Goal: Obtain resource: Download file/media

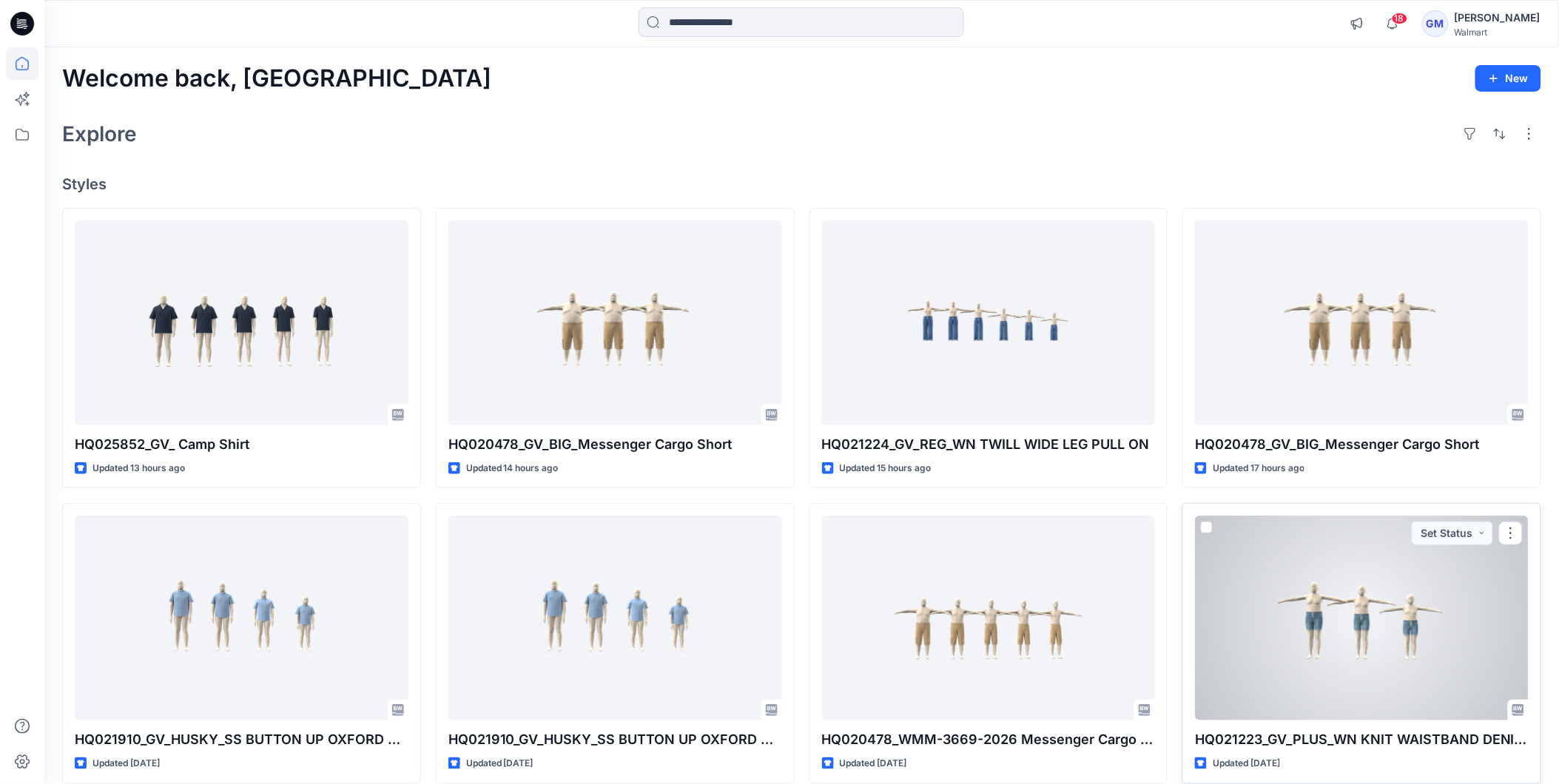
click at [1357, 612] on div at bounding box center [1362, 618] width 334 height 204
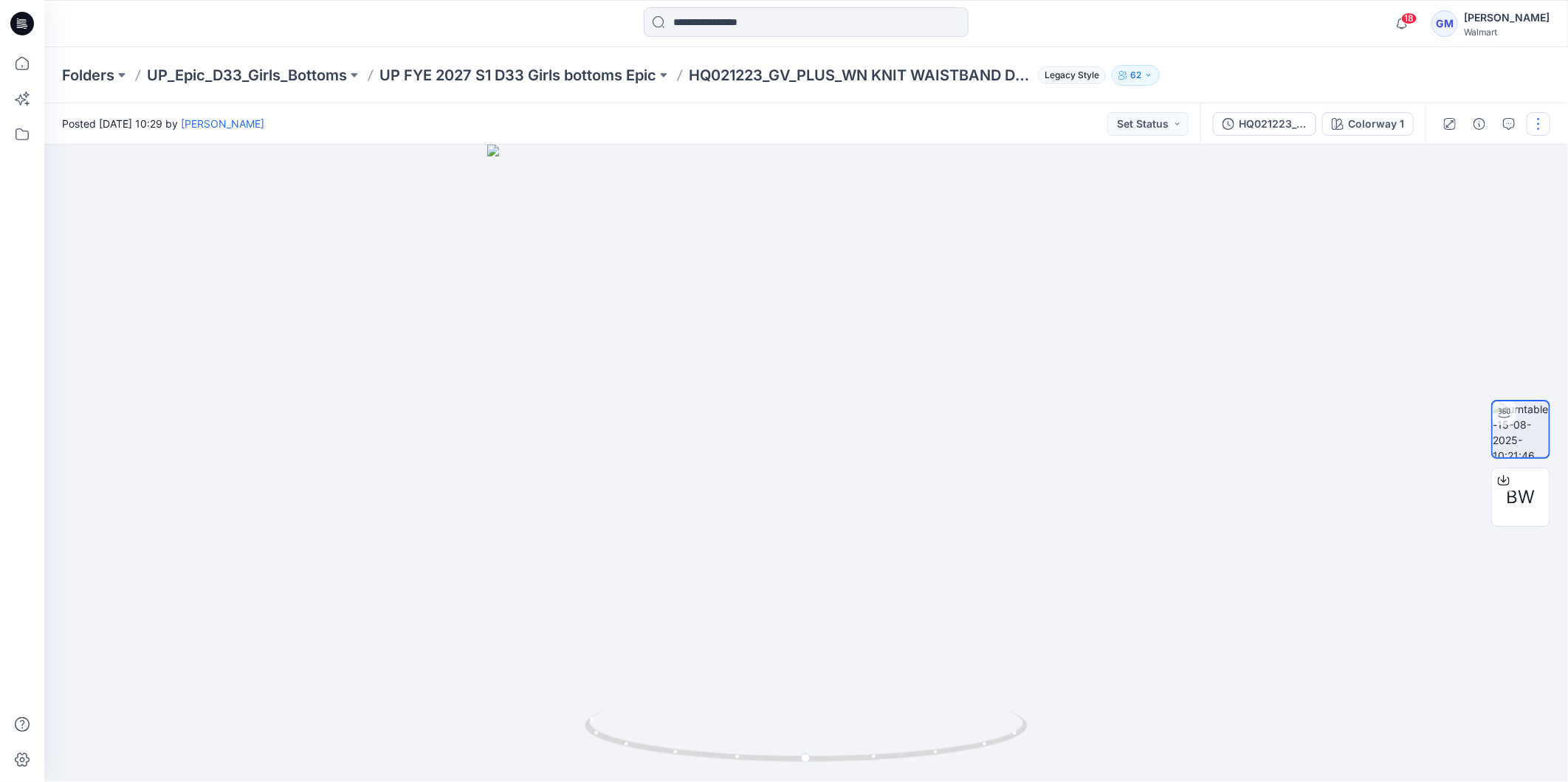
click at [1545, 127] on button "button" at bounding box center [1538, 124] width 24 height 24
click at [1485, 163] on button "Edit" at bounding box center [1476, 157] width 135 height 27
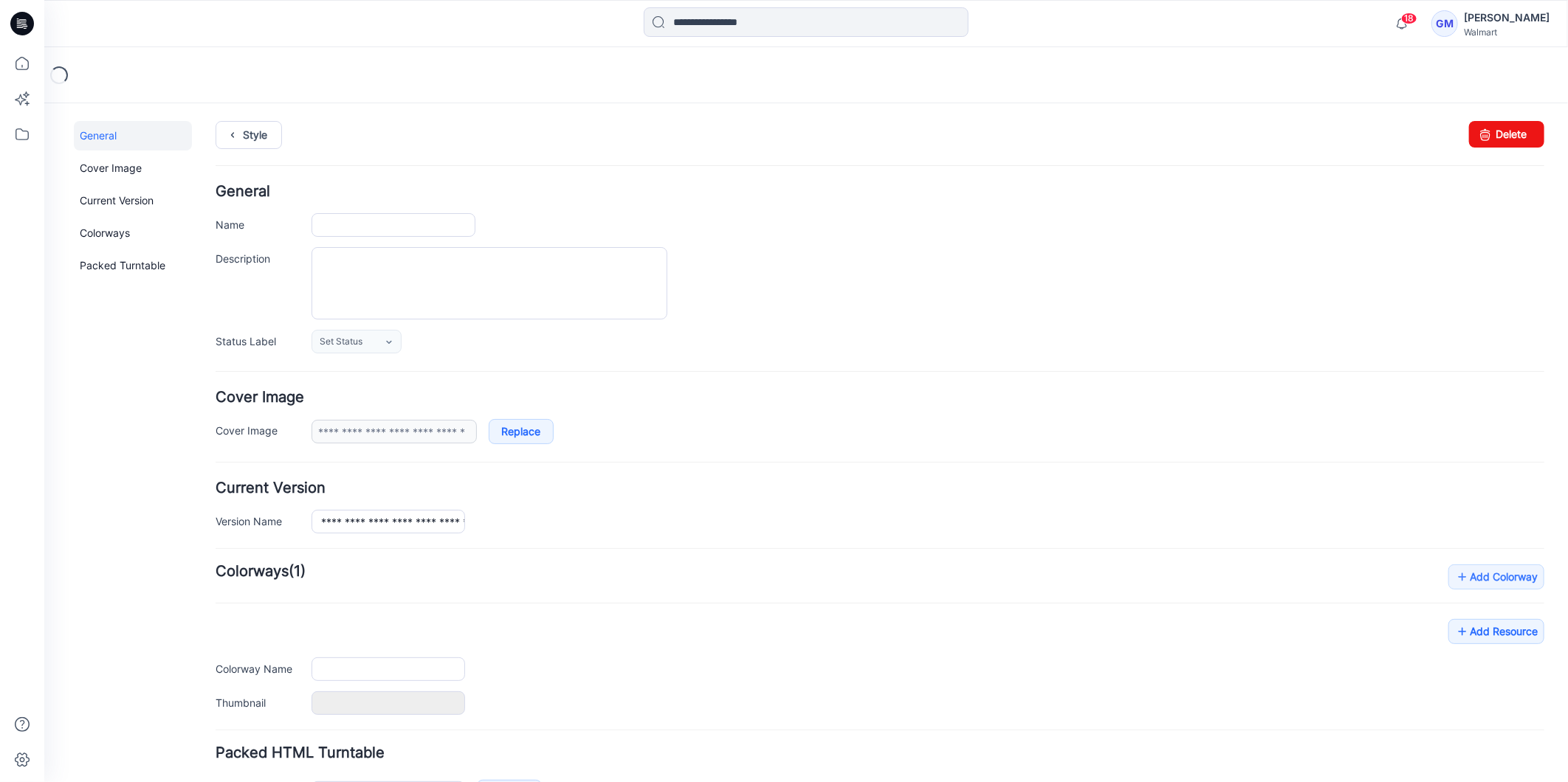
type input "**********"
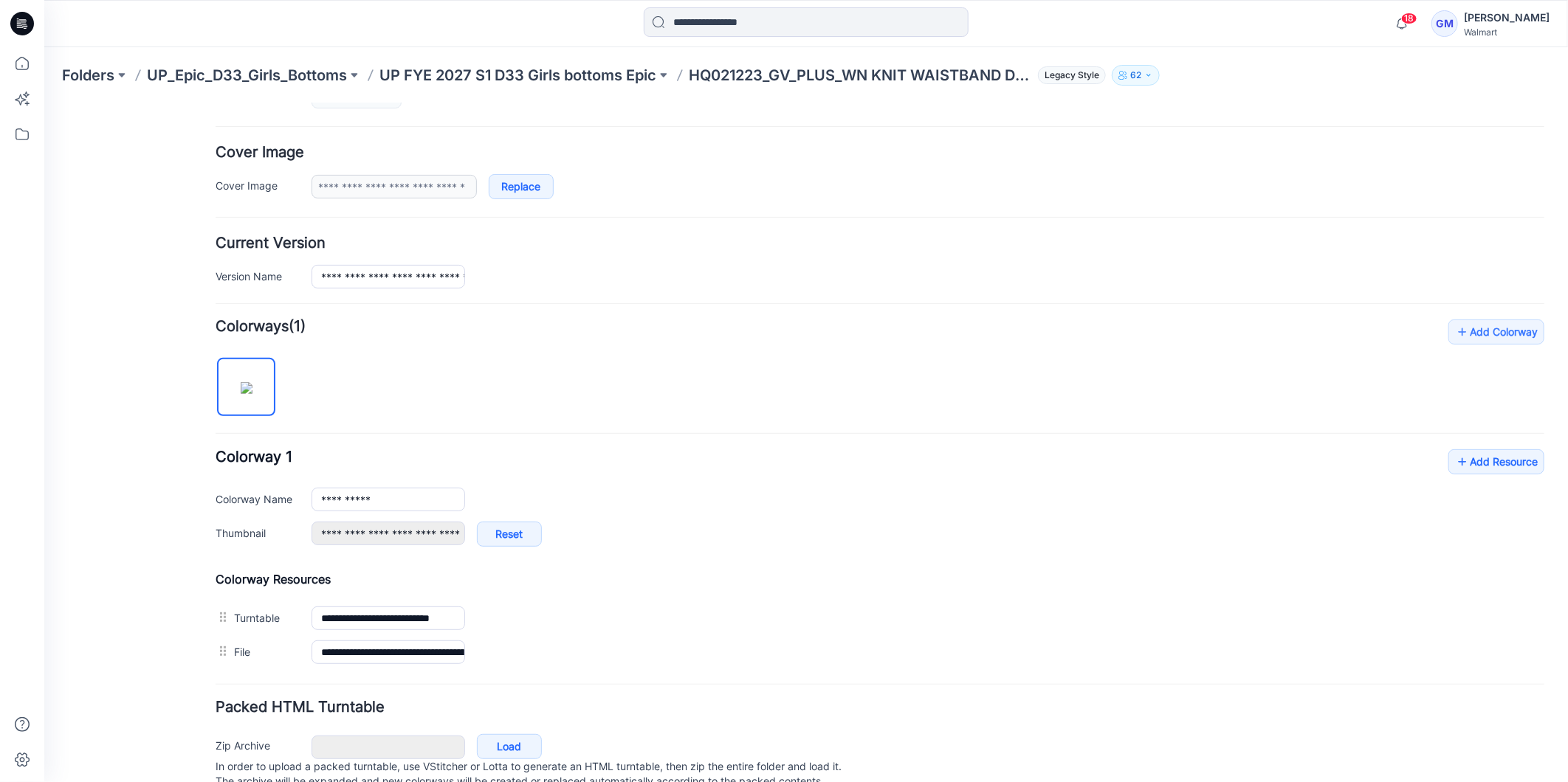
scroll to position [304, 0]
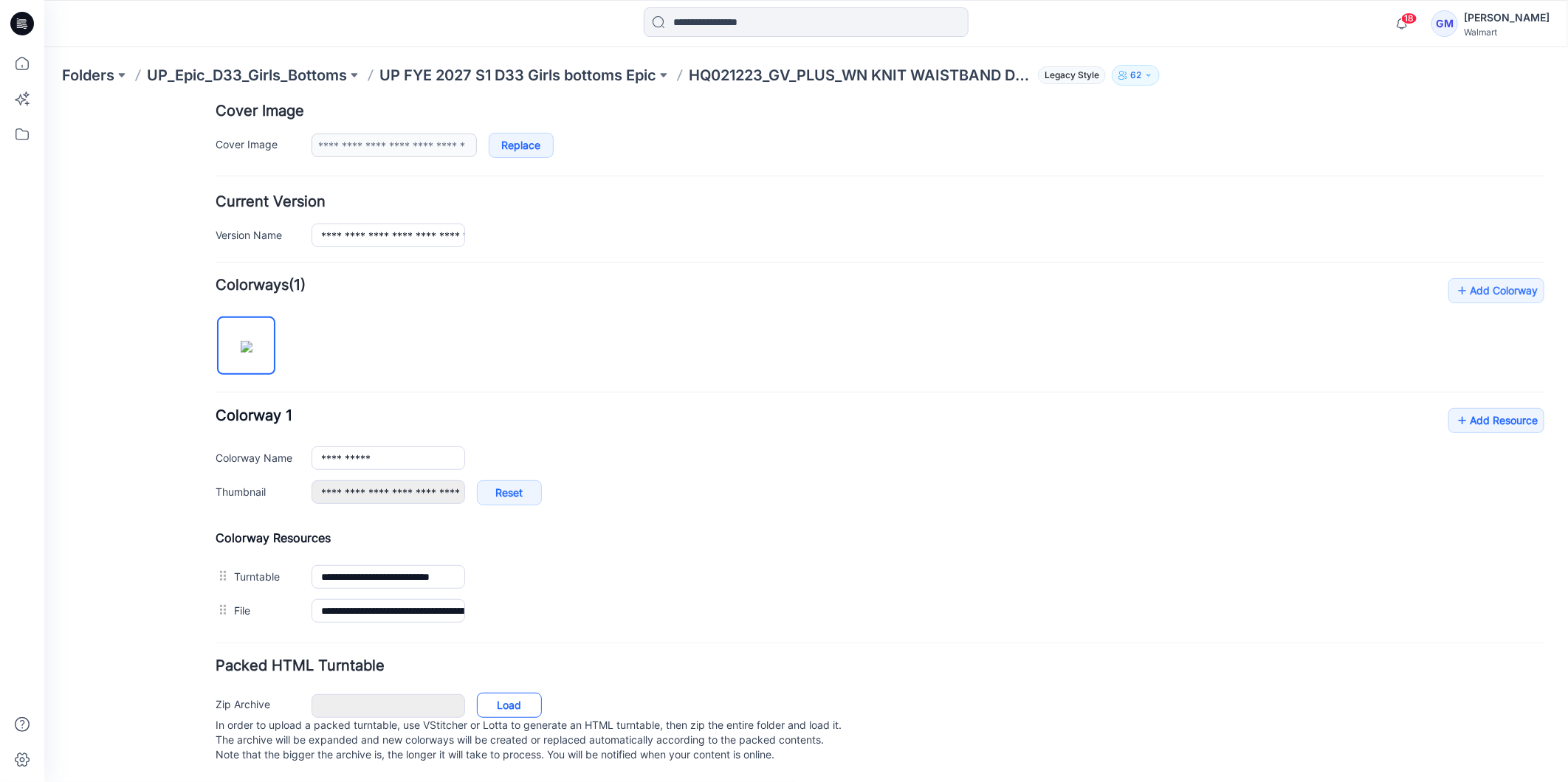
click at [507, 692] on link "Load" at bounding box center [508, 704] width 65 height 25
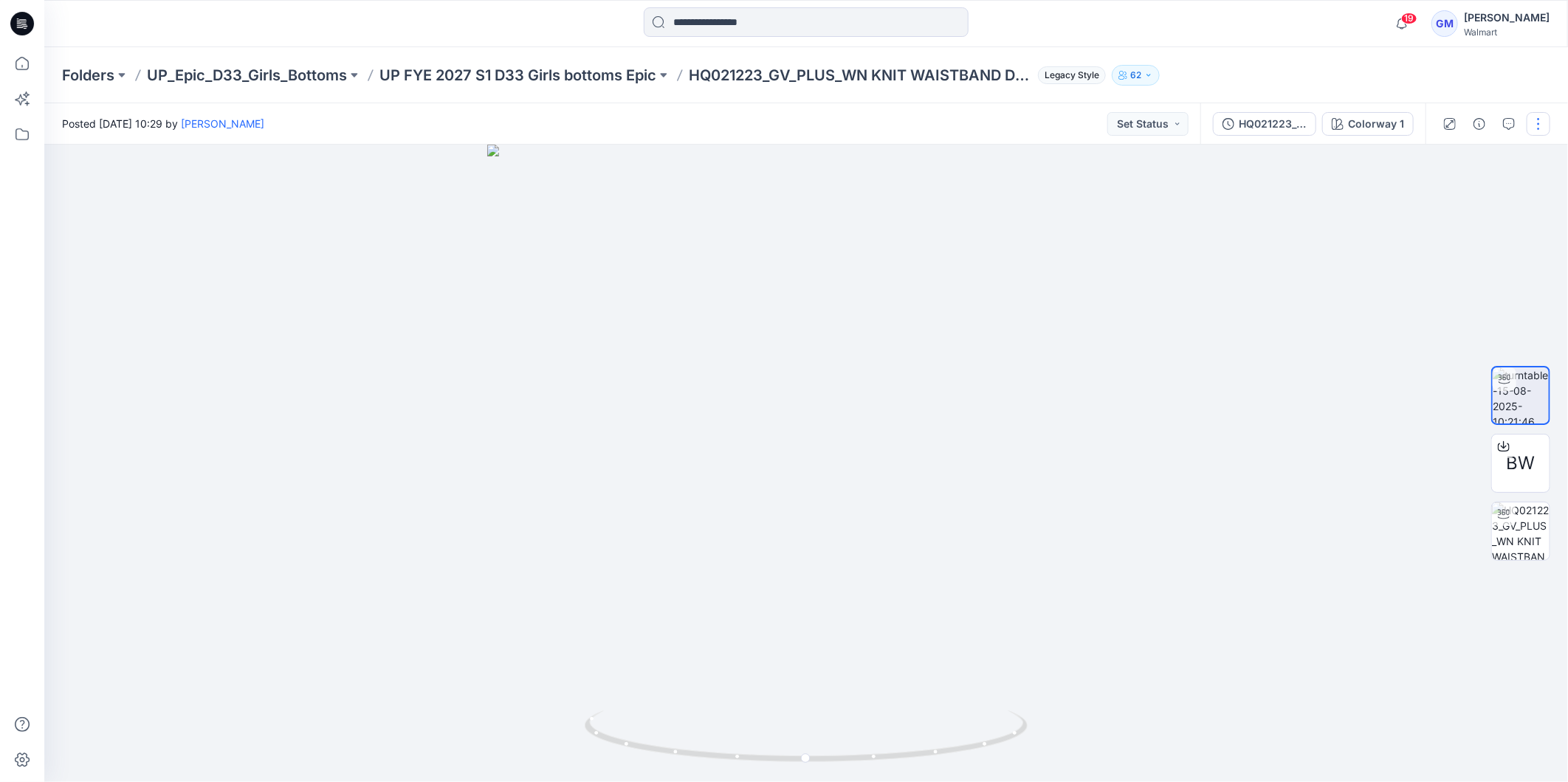
click at [1541, 119] on button "button" at bounding box center [1538, 124] width 24 height 24
click at [1463, 159] on button "Edit" at bounding box center [1476, 157] width 135 height 27
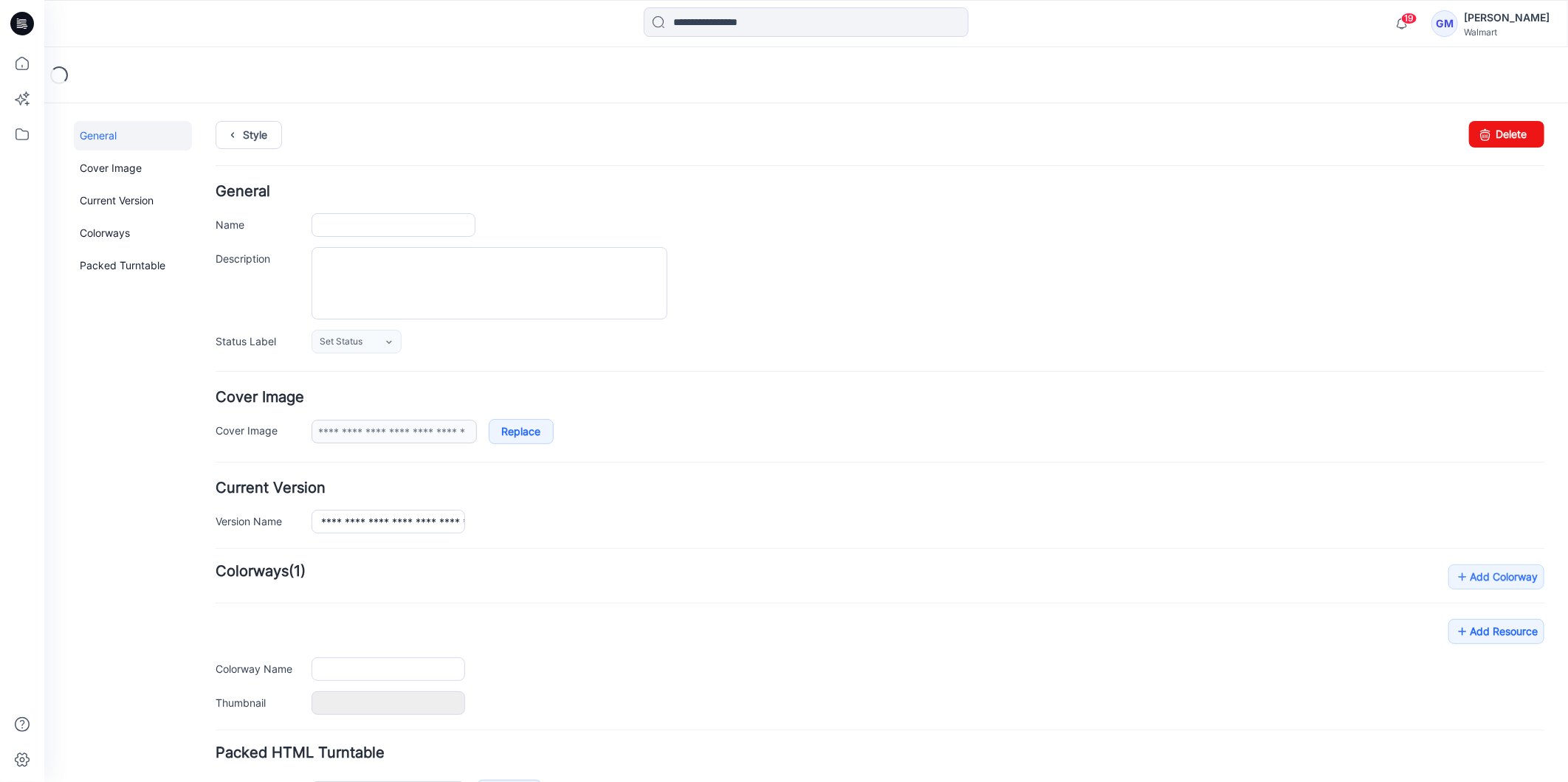
type input "**********"
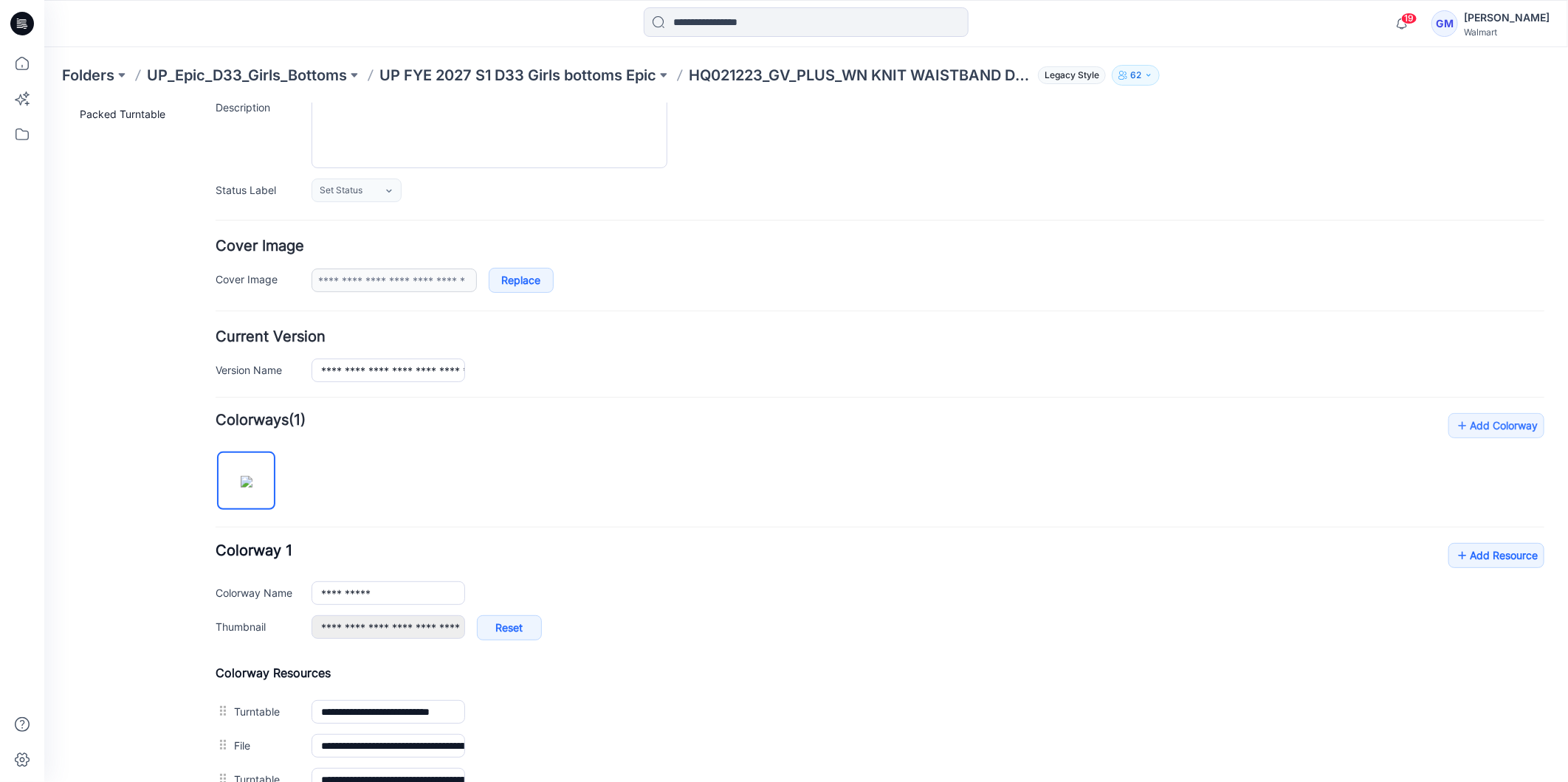
scroll to position [337, 0]
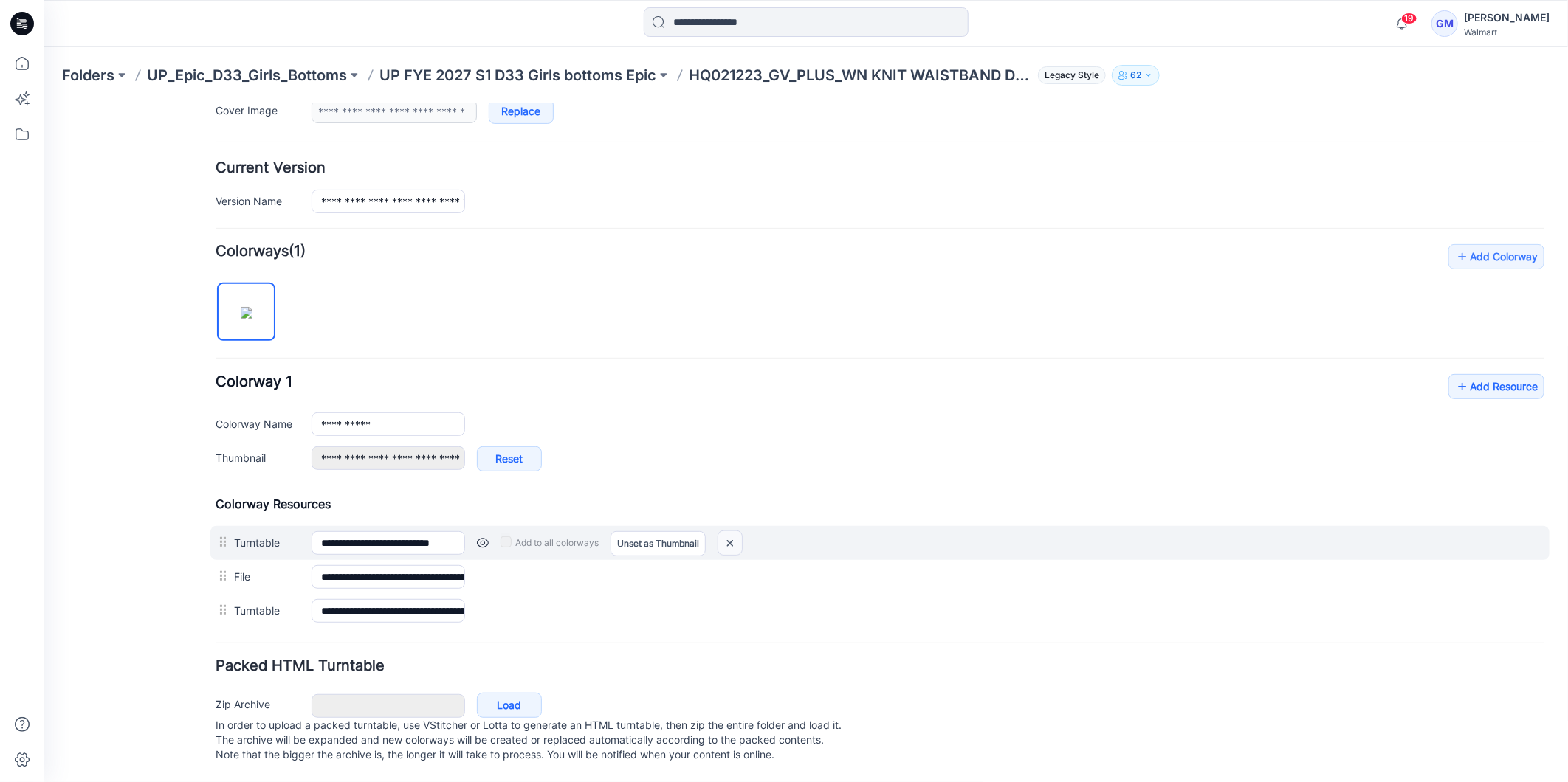
drag, startPoint x: 735, startPoint y: 524, endPoint x: 904, endPoint y: 183, distance: 380.6
click at [735, 530] on img at bounding box center [729, 542] width 24 height 24
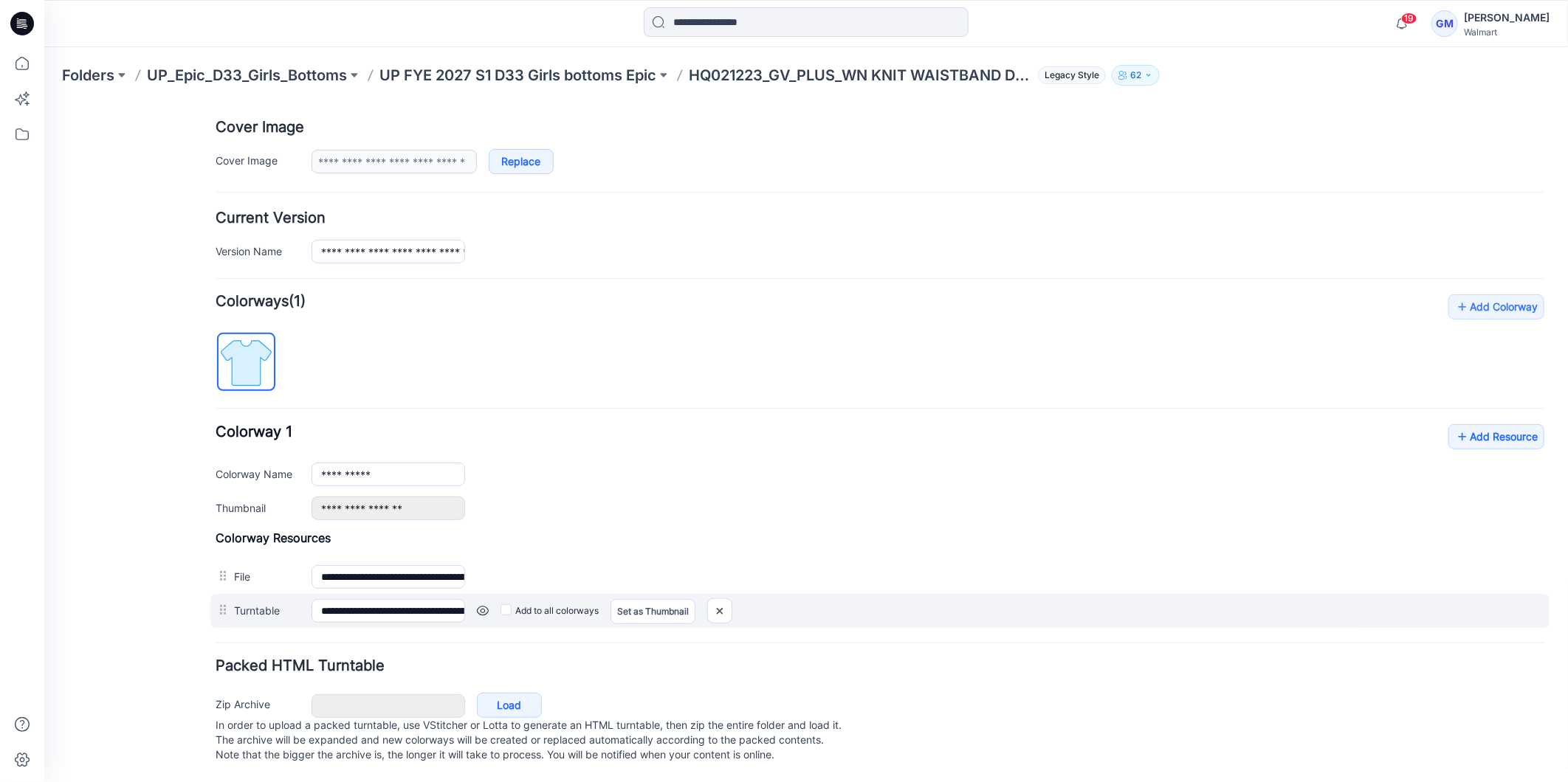
scroll to position [287, 0]
click at [658, 599] on link "Set as Thumbnail" at bounding box center [652, 611] width 85 height 25
type input "**********"
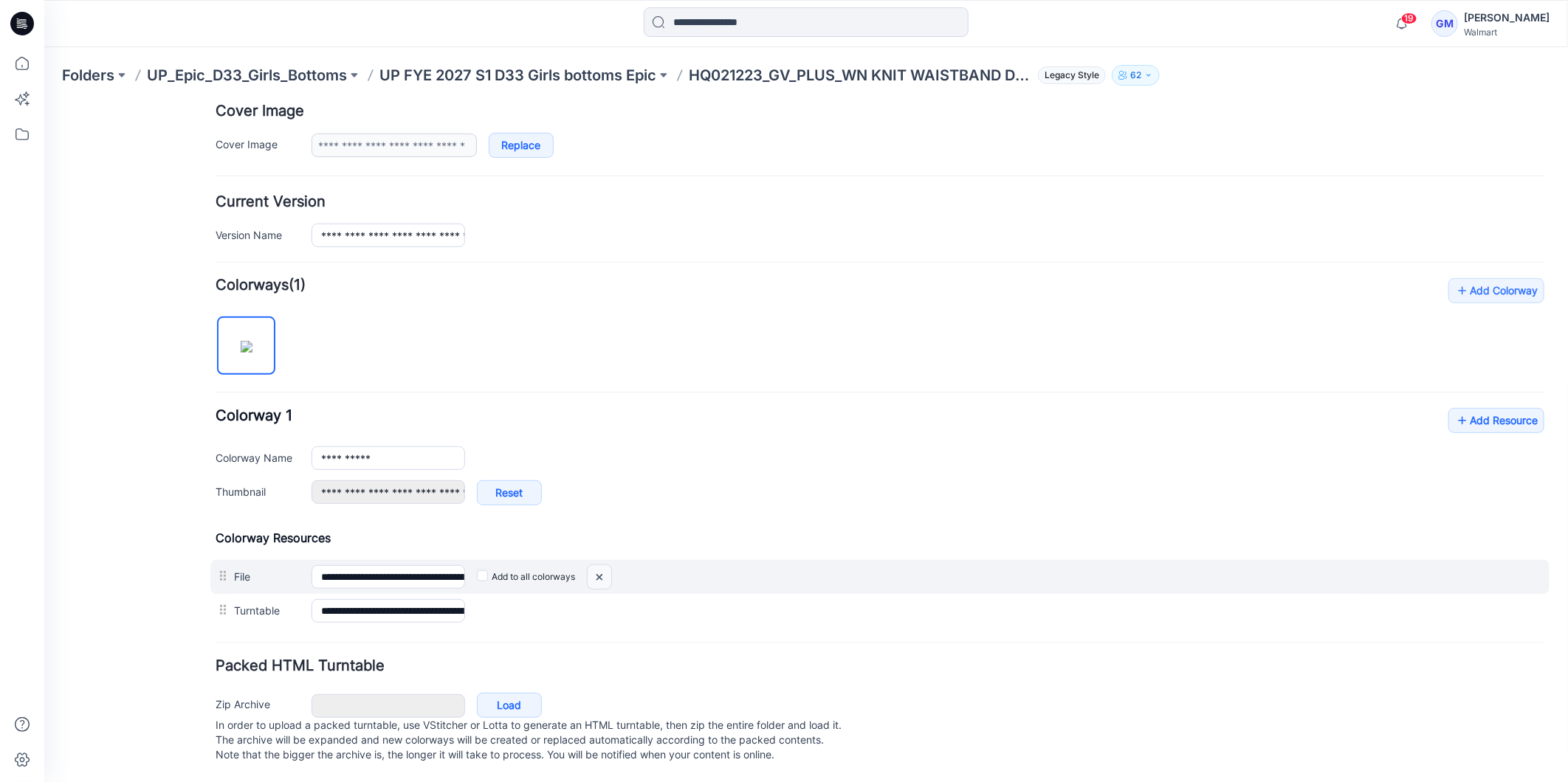
click at [44, 102] on img at bounding box center [44, 102] width 0 height 0
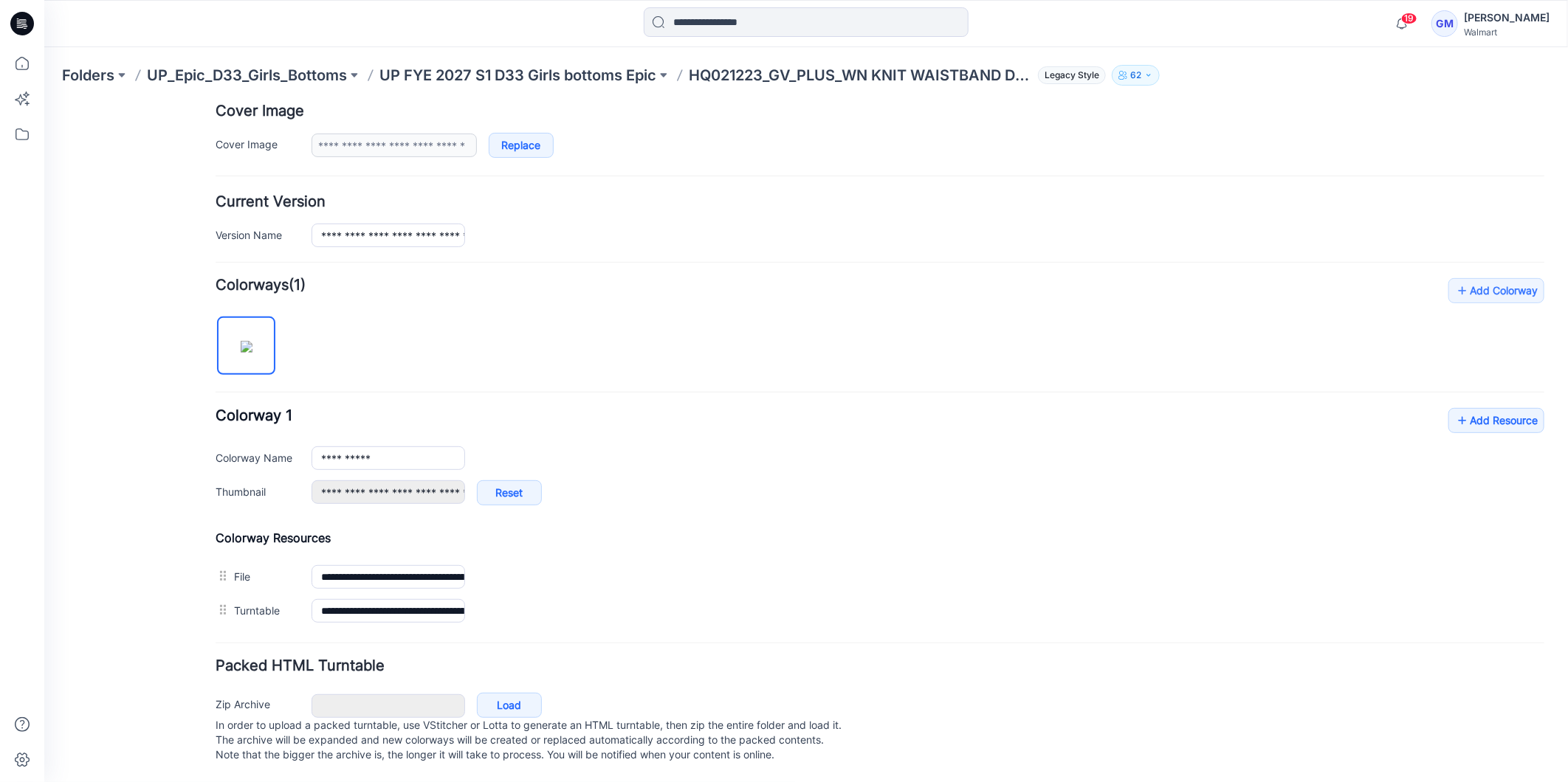
scroll to position [269, 0]
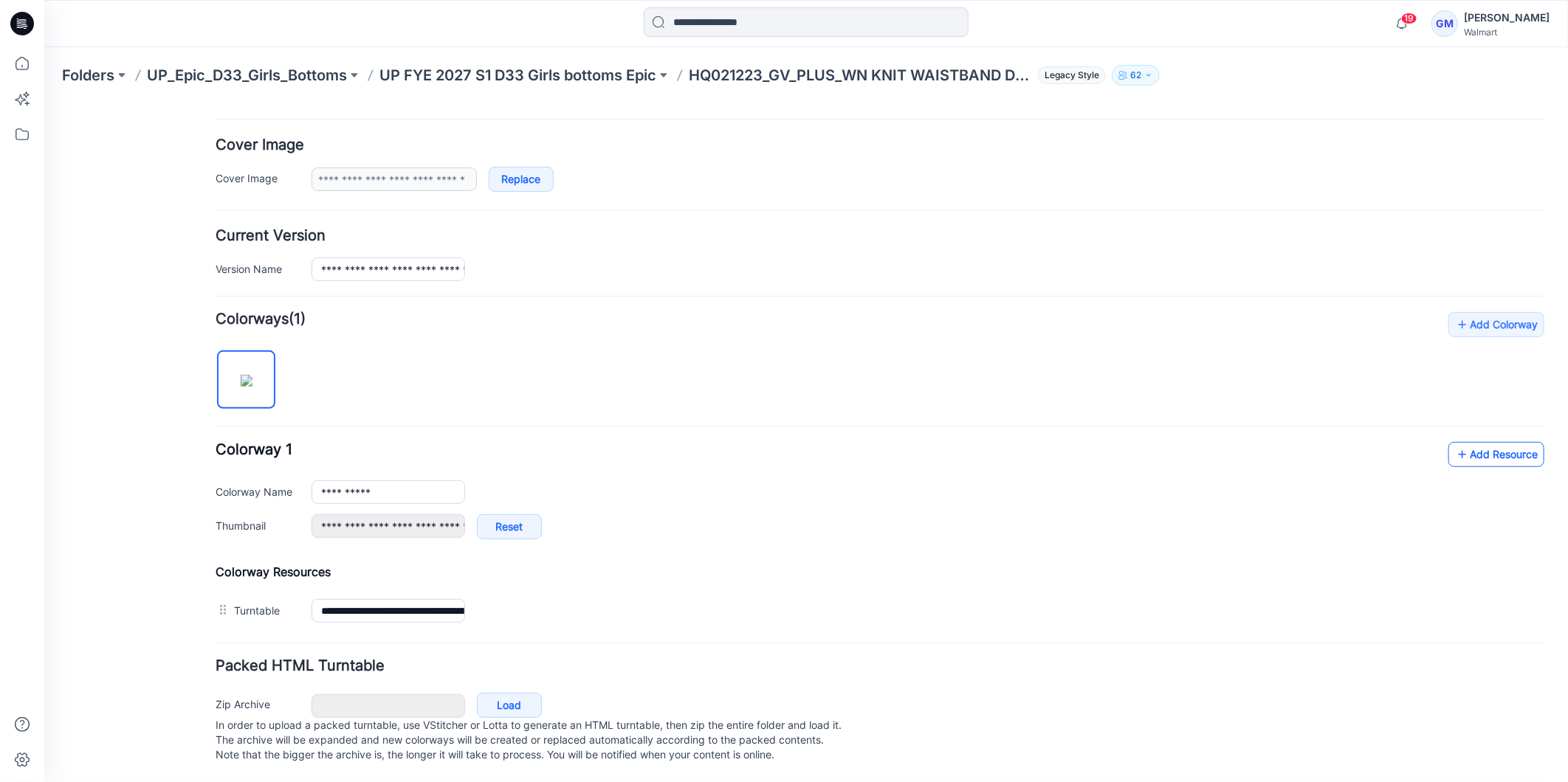
click at [1454, 442] on icon at bounding box center [1461, 453] width 15 height 24
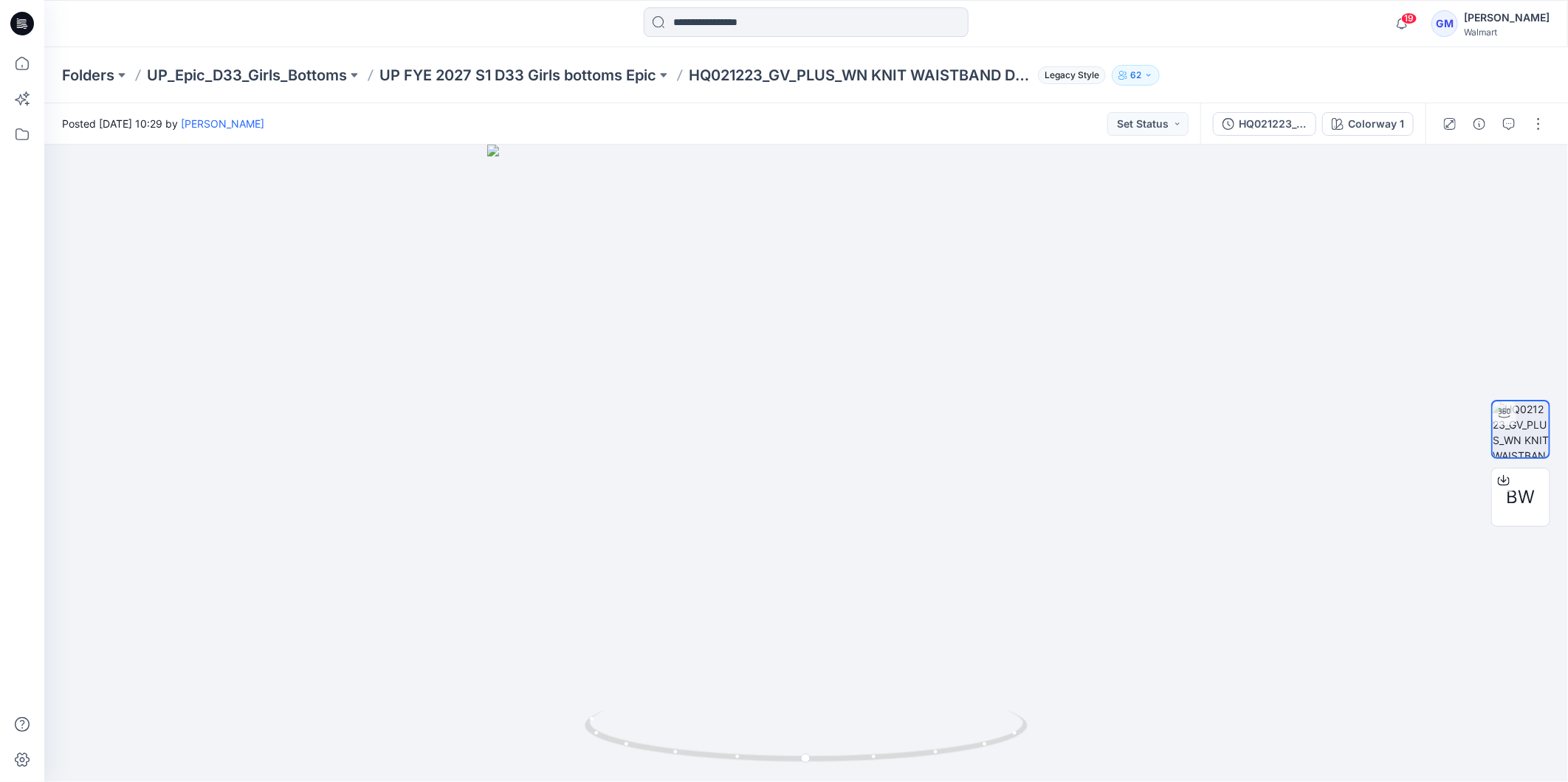
click at [30, 17] on icon at bounding box center [22, 23] width 24 height 24
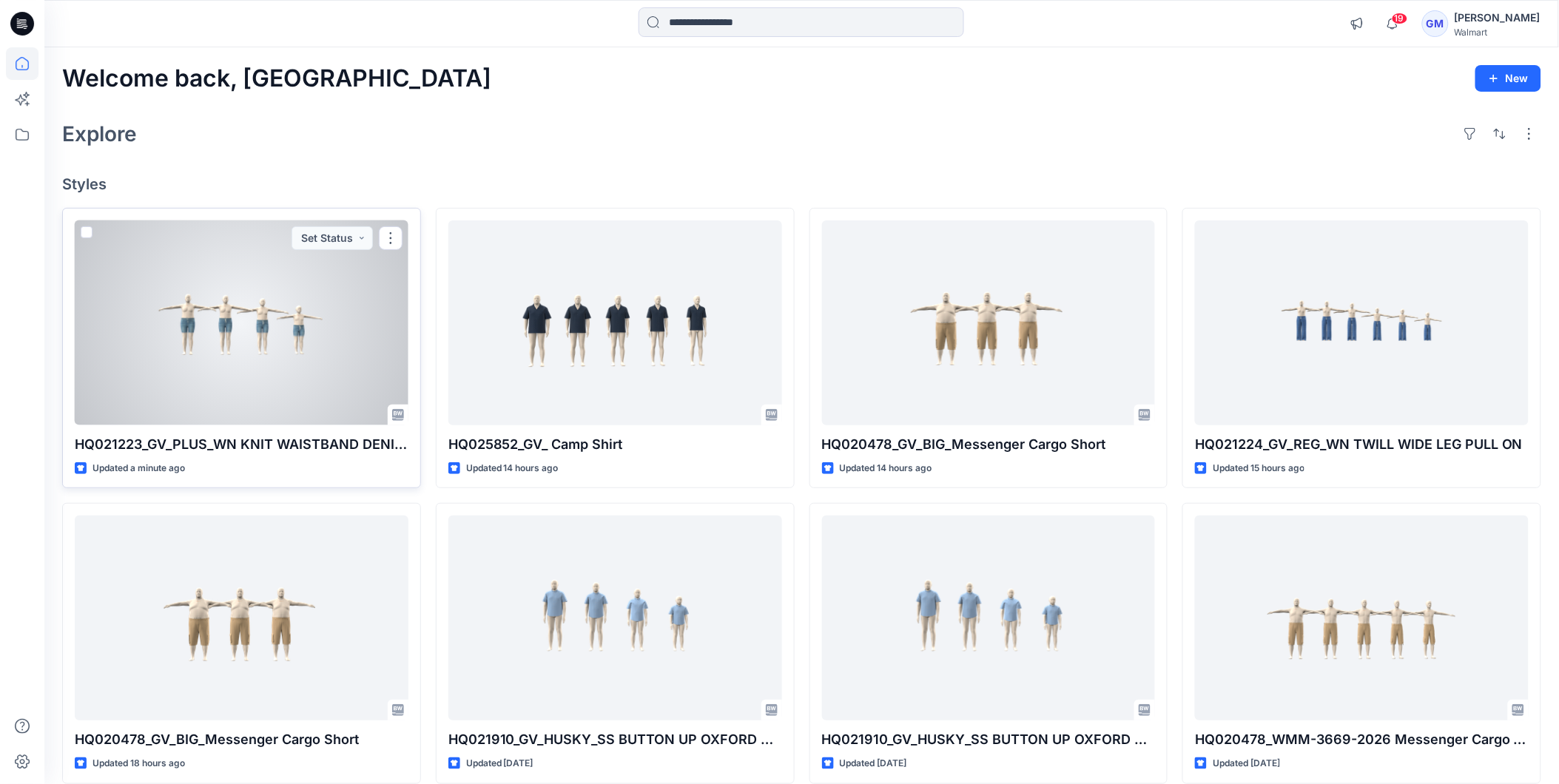
click at [264, 373] on div at bounding box center [241, 322] width 334 height 204
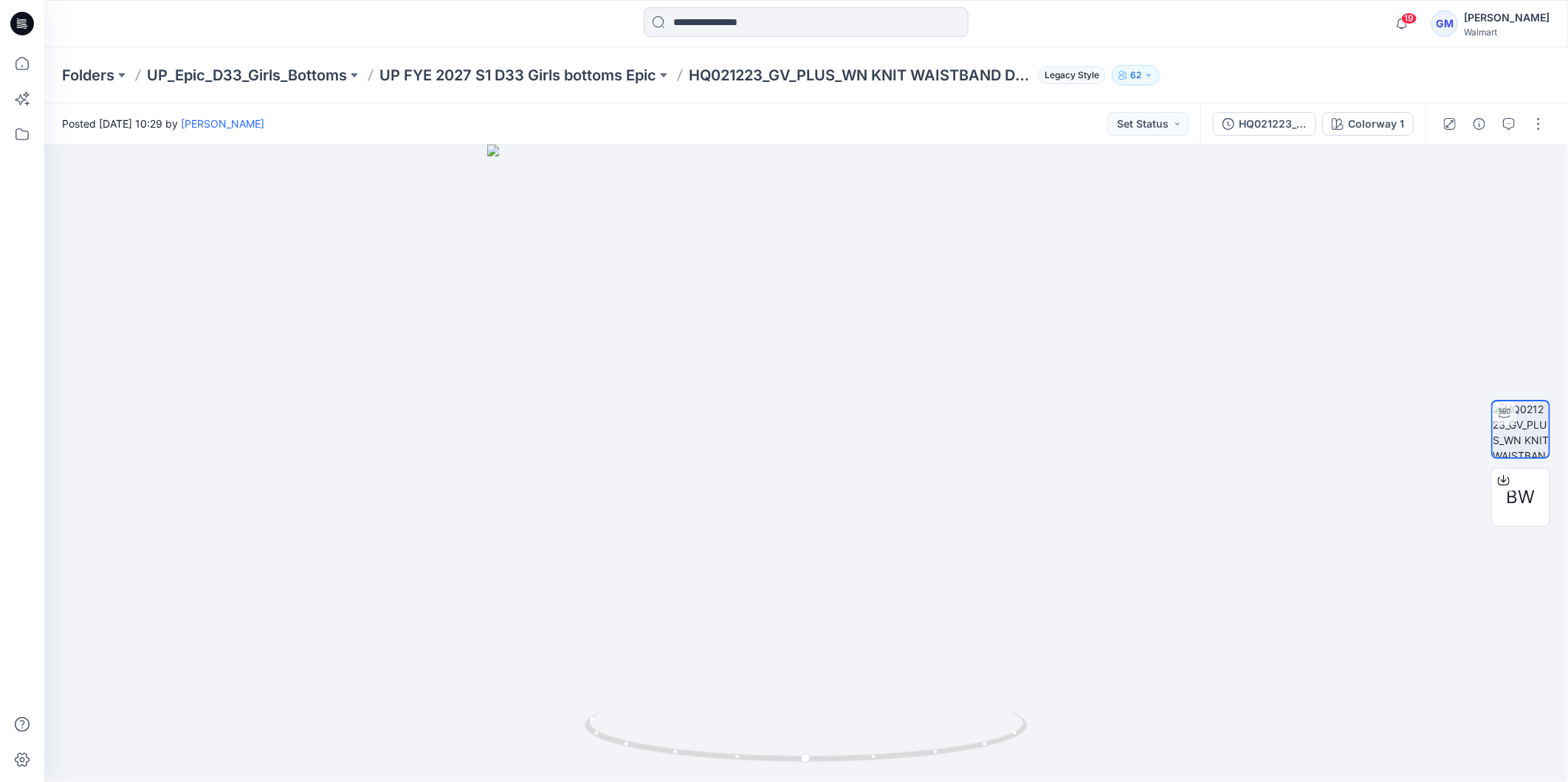
click at [20, 15] on icon at bounding box center [22, 23] width 24 height 24
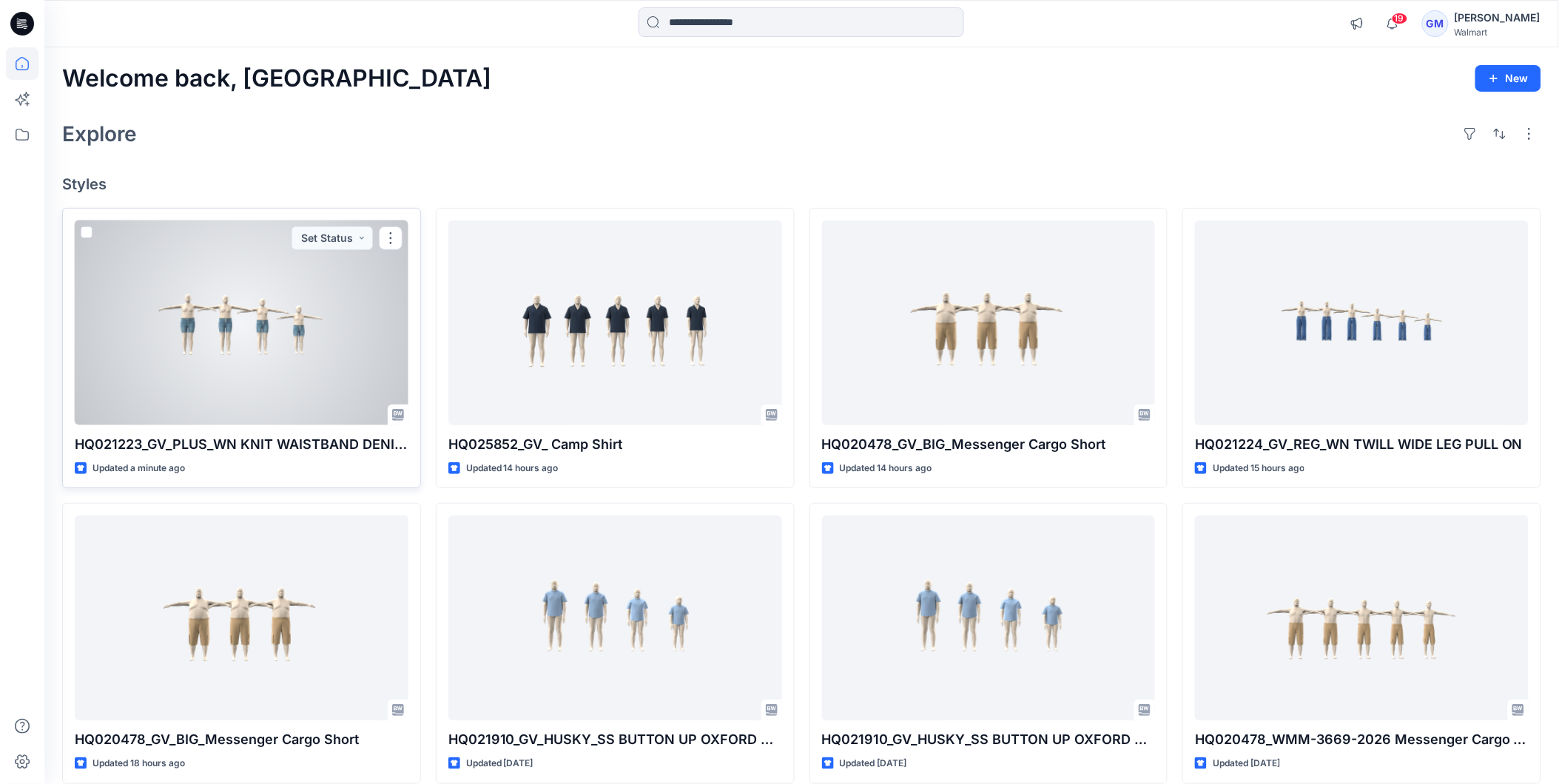
click at [273, 344] on div at bounding box center [241, 322] width 334 height 204
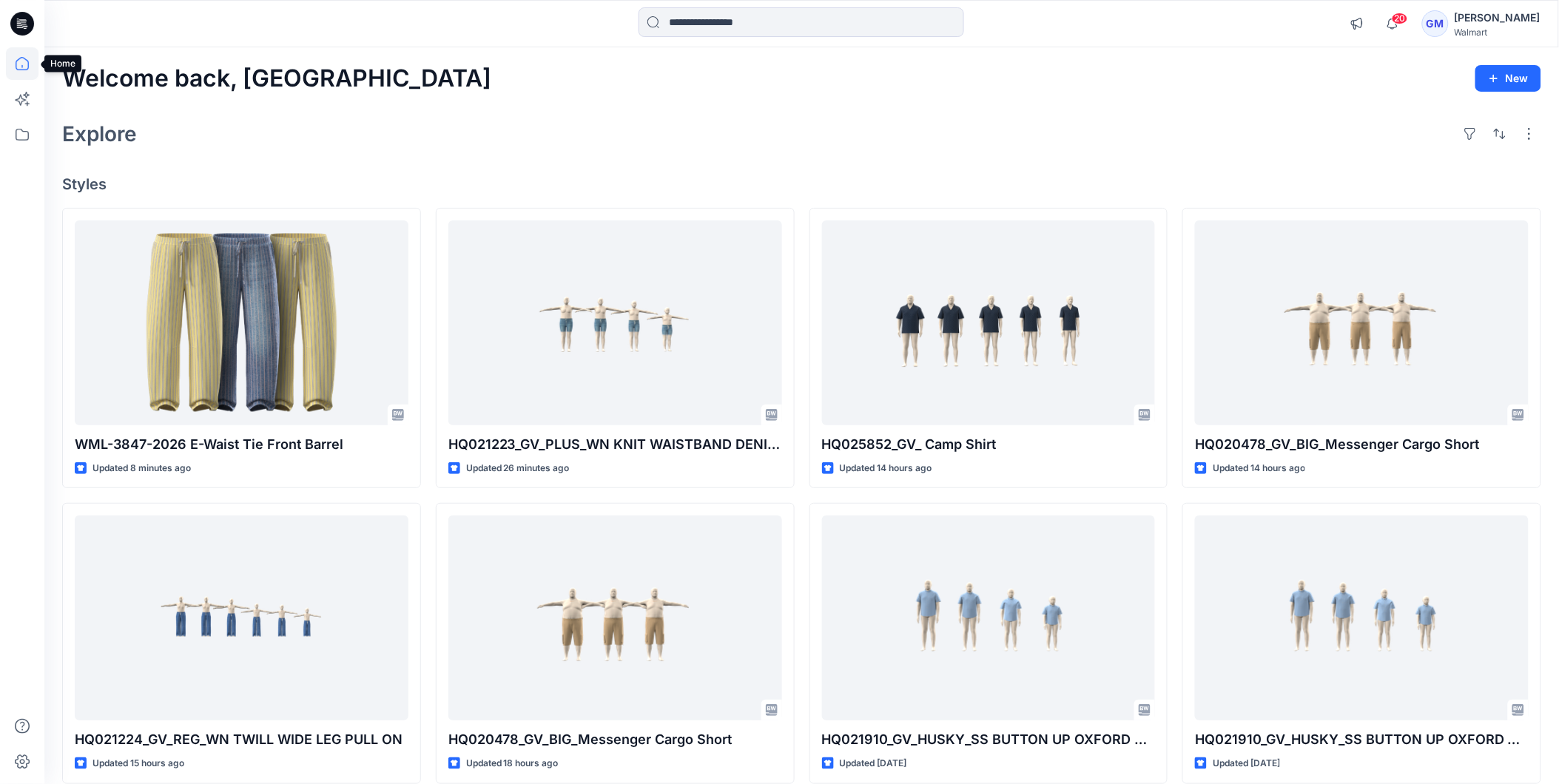
click at [18, 70] on icon at bounding box center [22, 64] width 13 height 13
click at [25, 141] on icon at bounding box center [22, 134] width 32 height 32
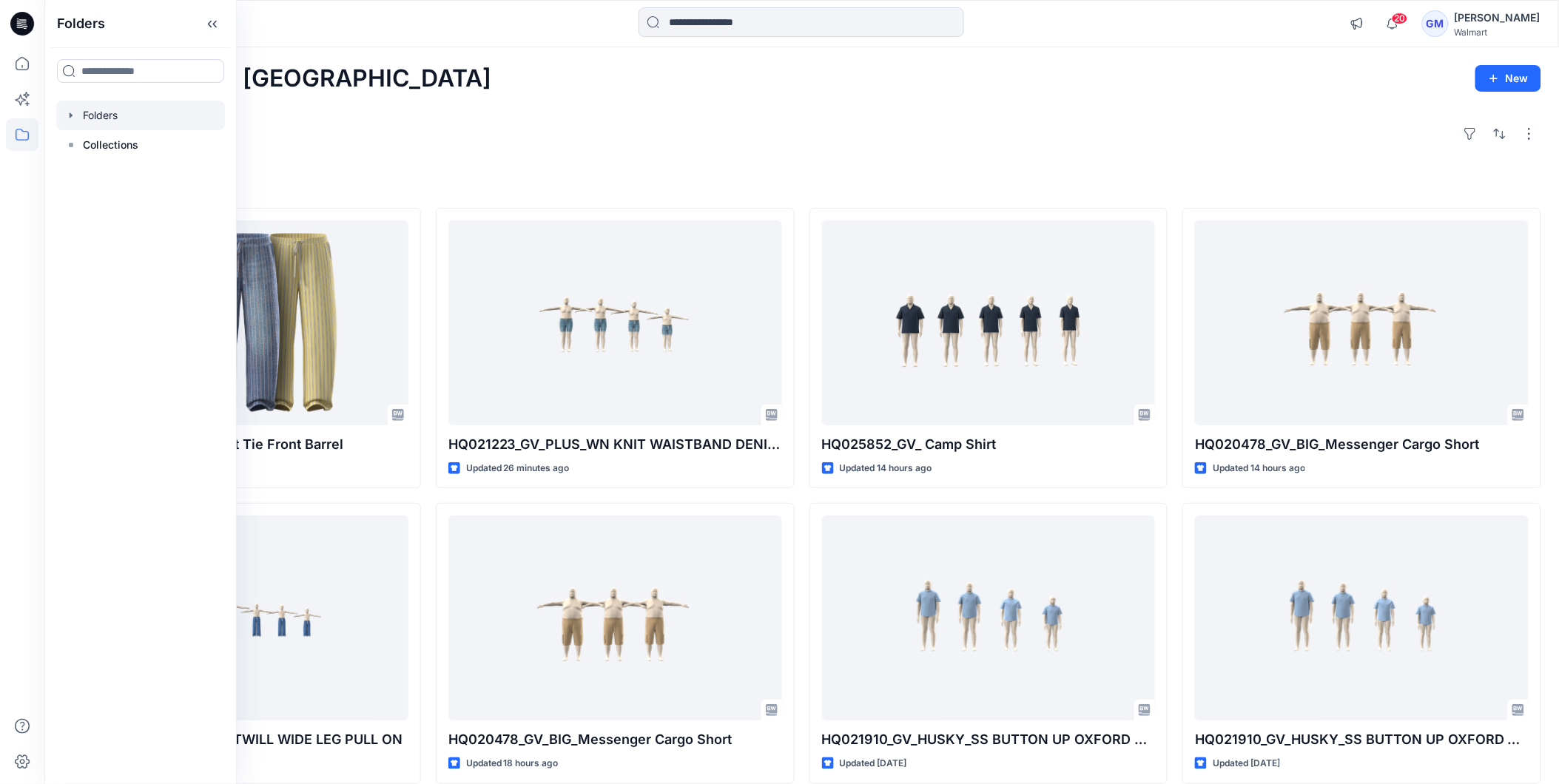
click at [83, 123] on div at bounding box center [141, 116] width 169 height 30
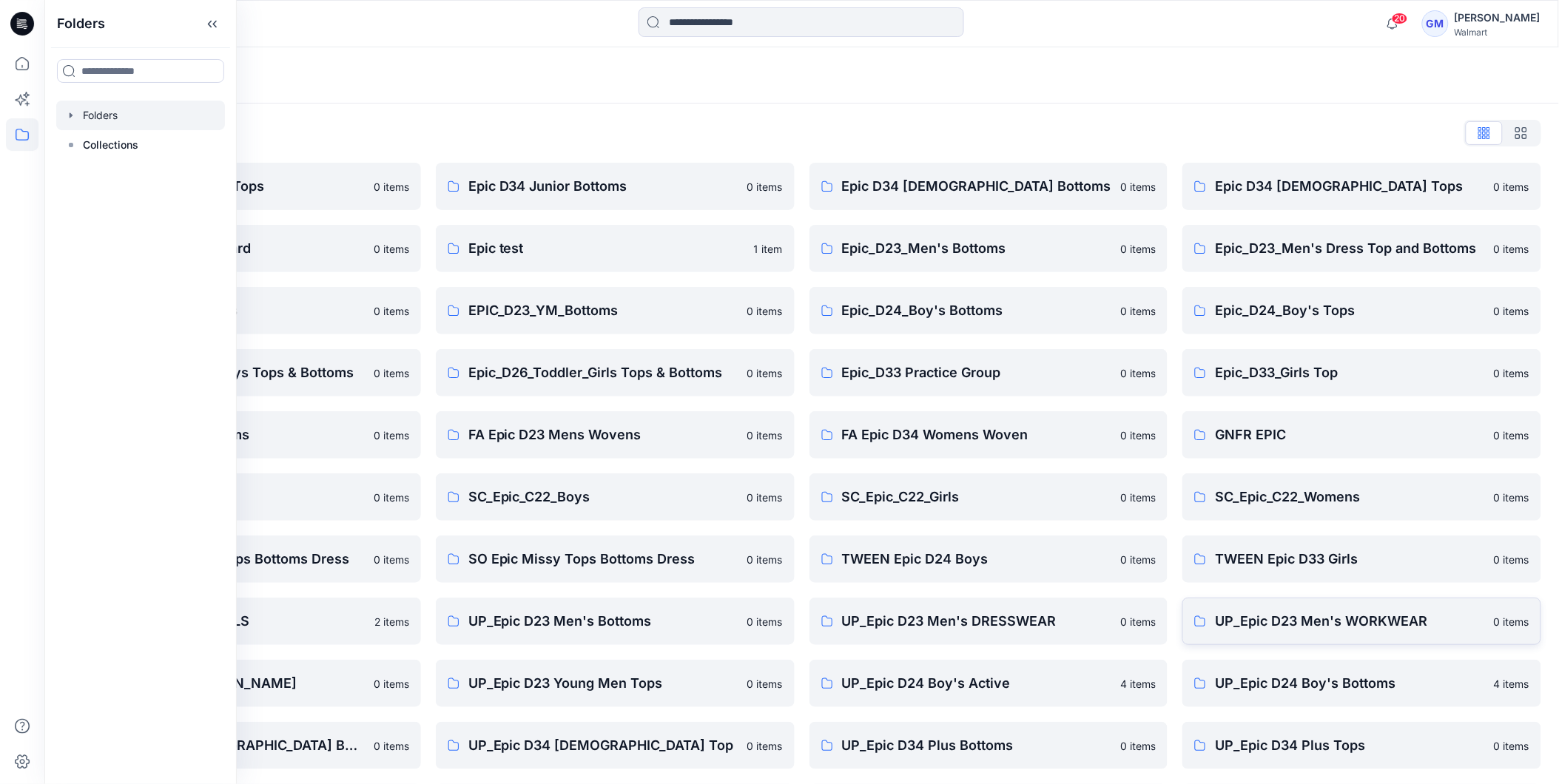
click at [1344, 614] on p "UP_Epic D23 Men's WORKWEAR" at bounding box center [1350, 621] width 270 height 21
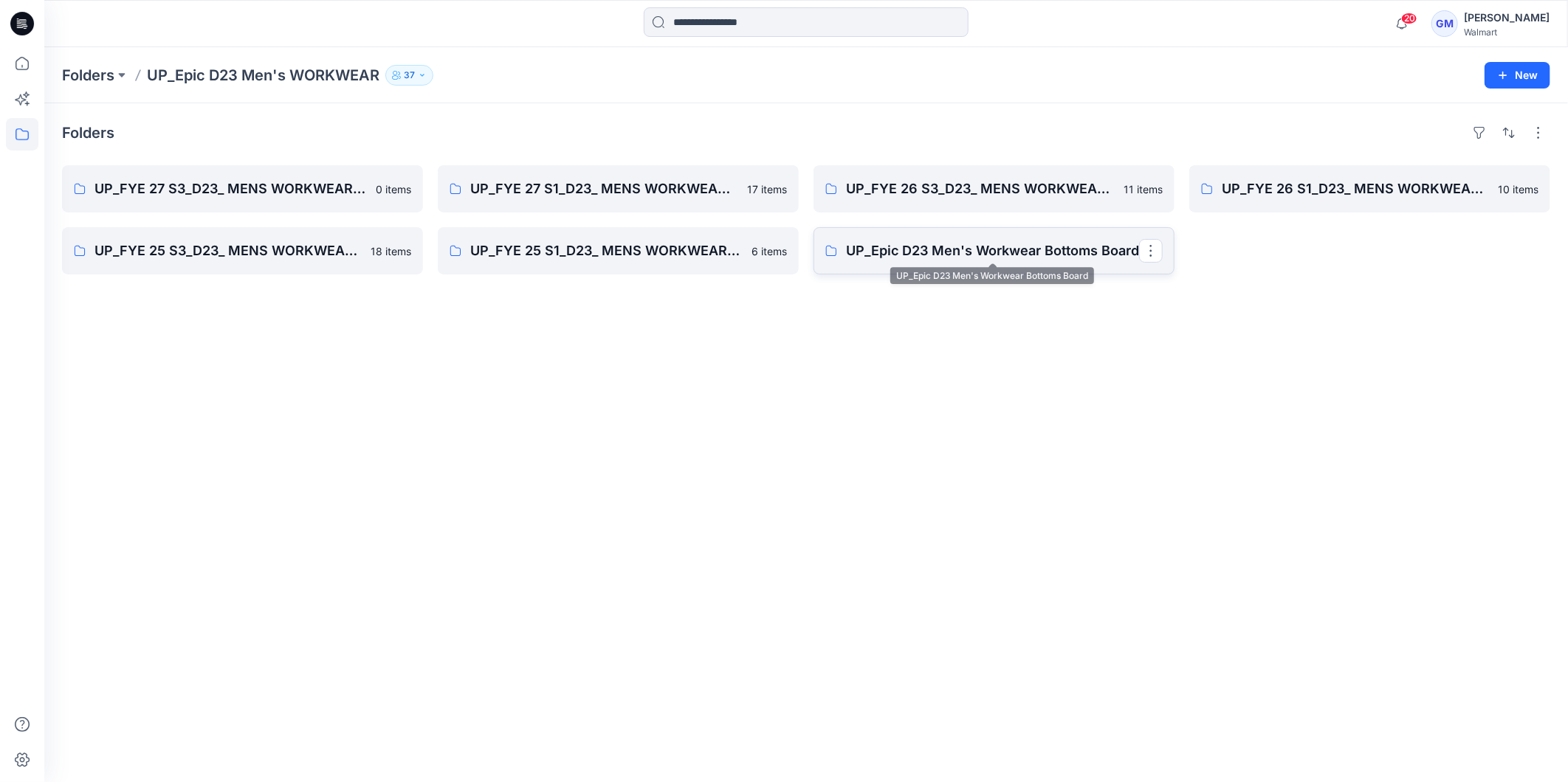
click at [927, 240] on p "UP_Epic D23 Men's Workwear Bottoms Board" at bounding box center [992, 250] width 293 height 21
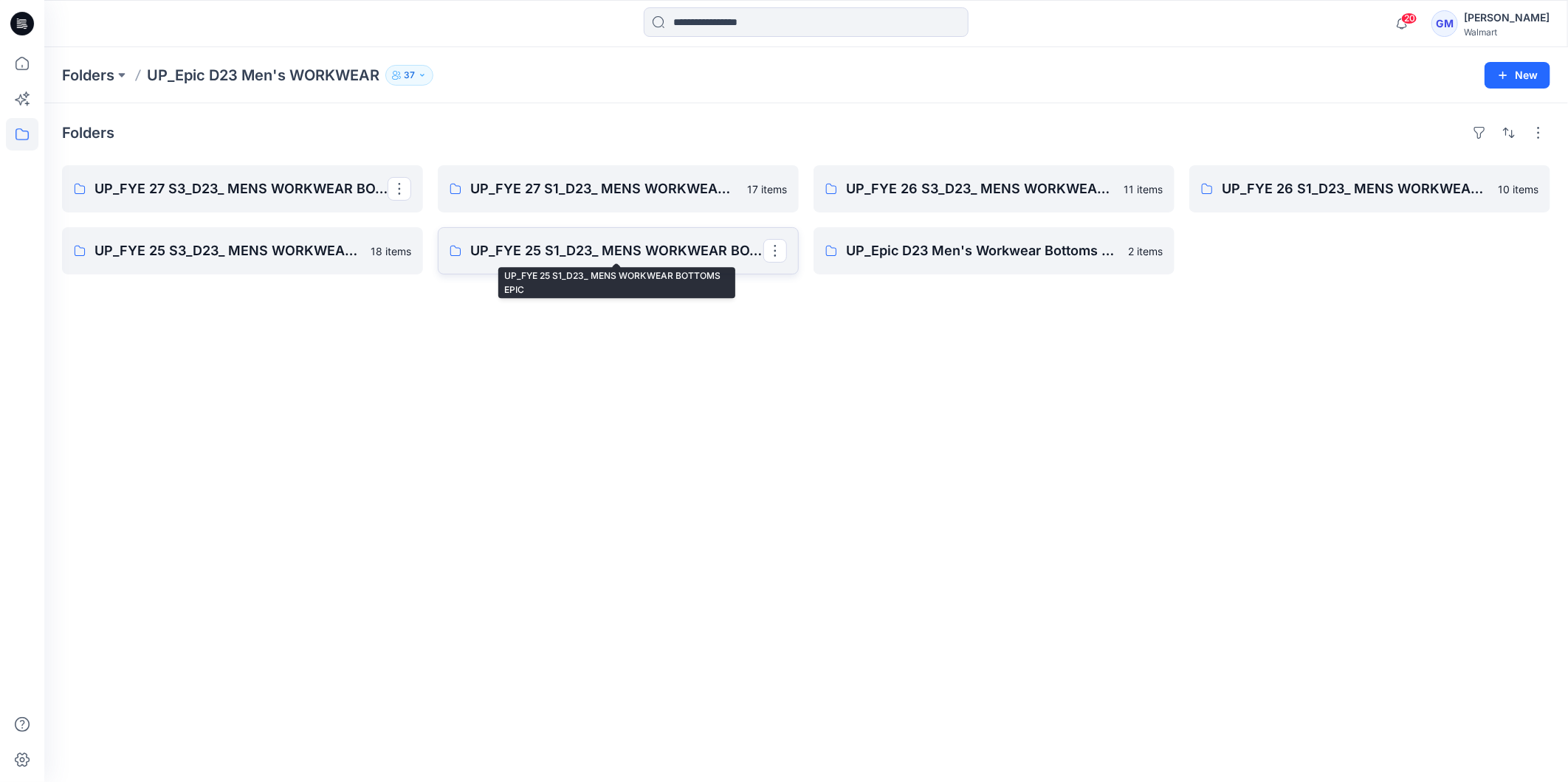
click at [744, 252] on p "UP_FYE 25 S1_D23_ MENS WORKWEAR BOTTOMS EPIC" at bounding box center [616, 250] width 293 height 21
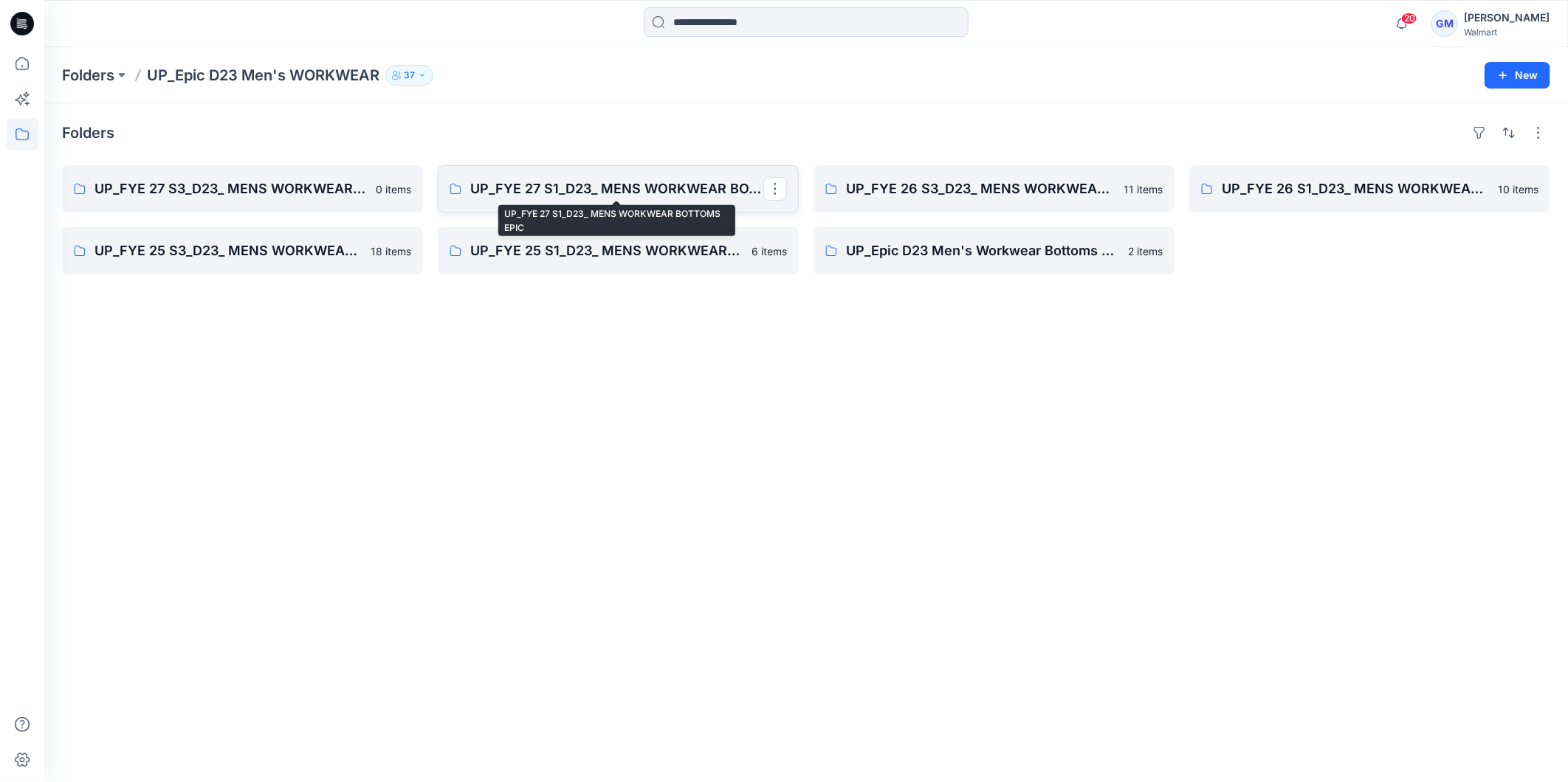
click at [734, 196] on p "UP_FYE 27 S1_D23_ MENS WORKWEAR BOTTOMS EPIC" at bounding box center [616, 188] width 293 height 21
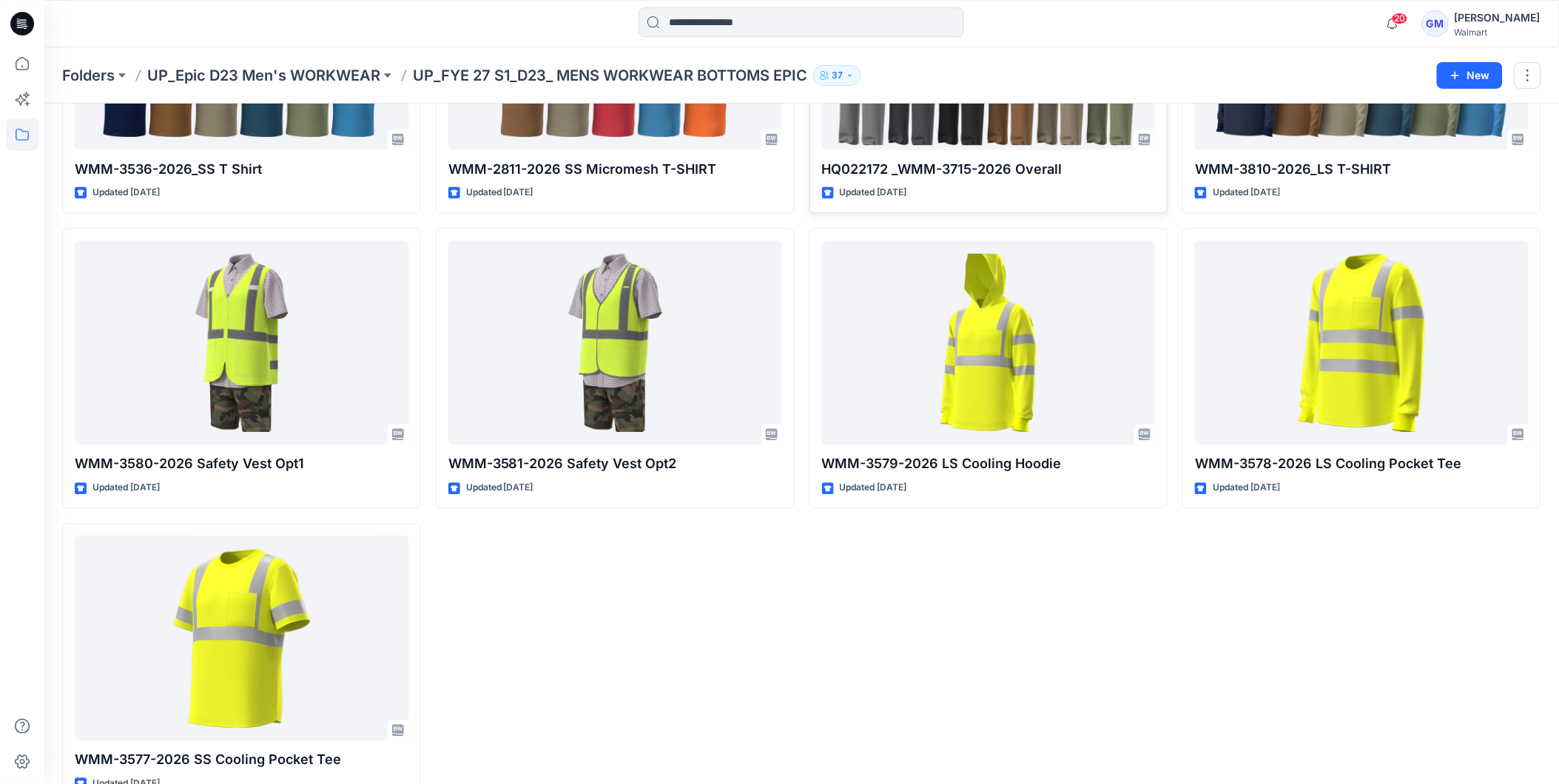
scroll to position [863, 0]
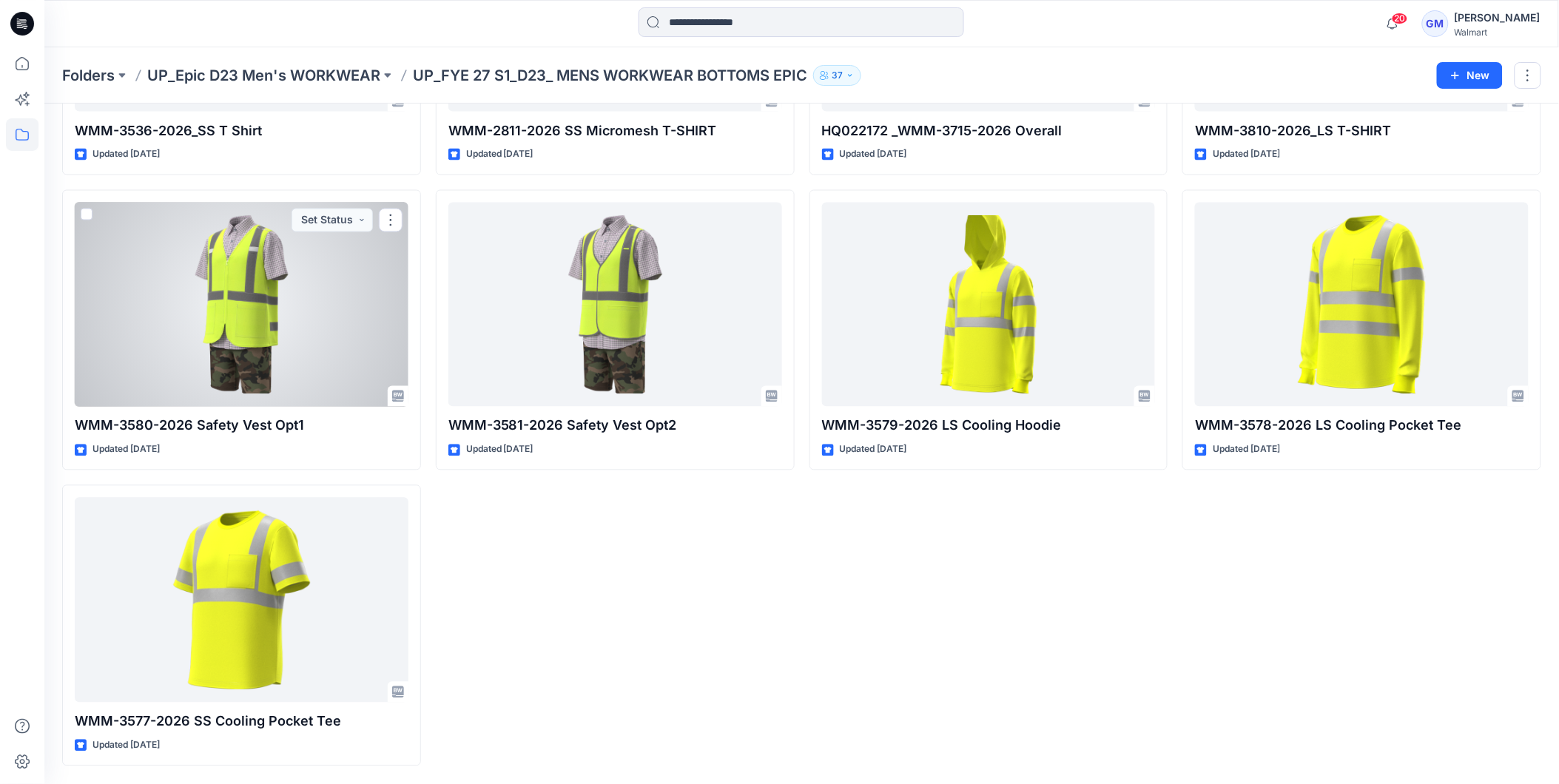
click at [257, 328] on div at bounding box center [241, 305] width 334 height 204
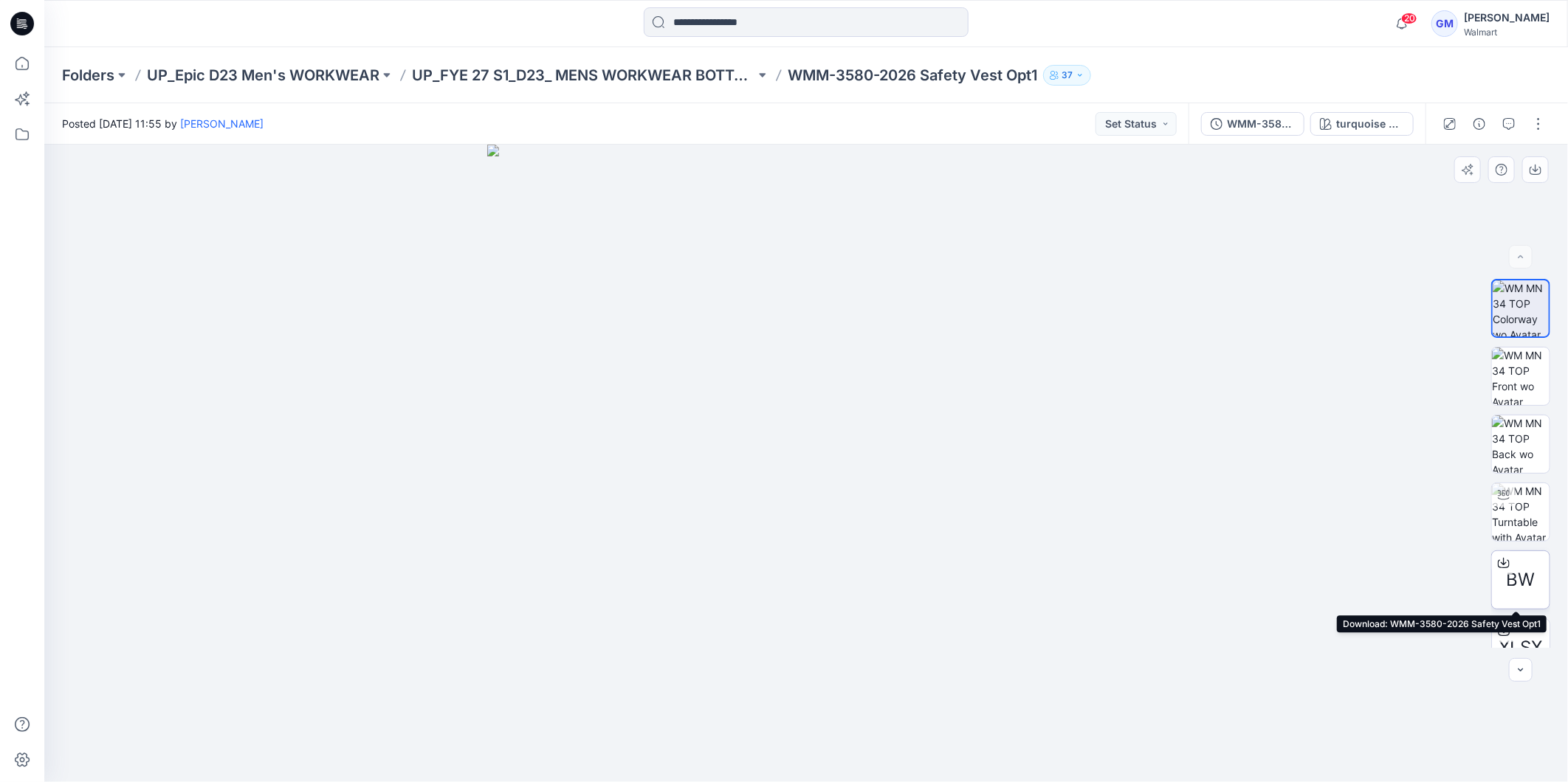
click at [1523, 585] on span "BW" at bounding box center [1520, 580] width 29 height 26
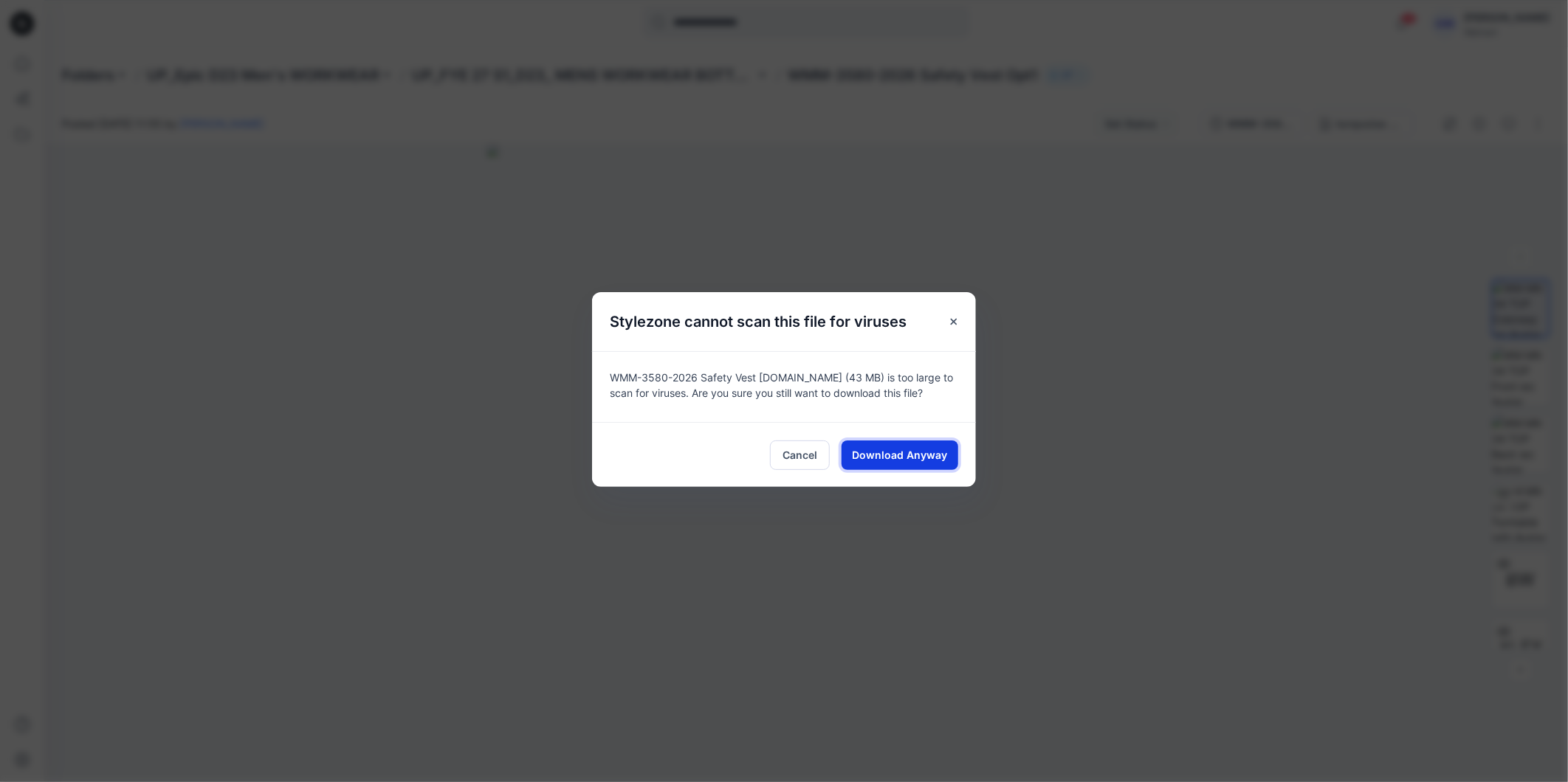
click at [908, 457] on span "Download Anyway" at bounding box center [900, 454] width 95 height 16
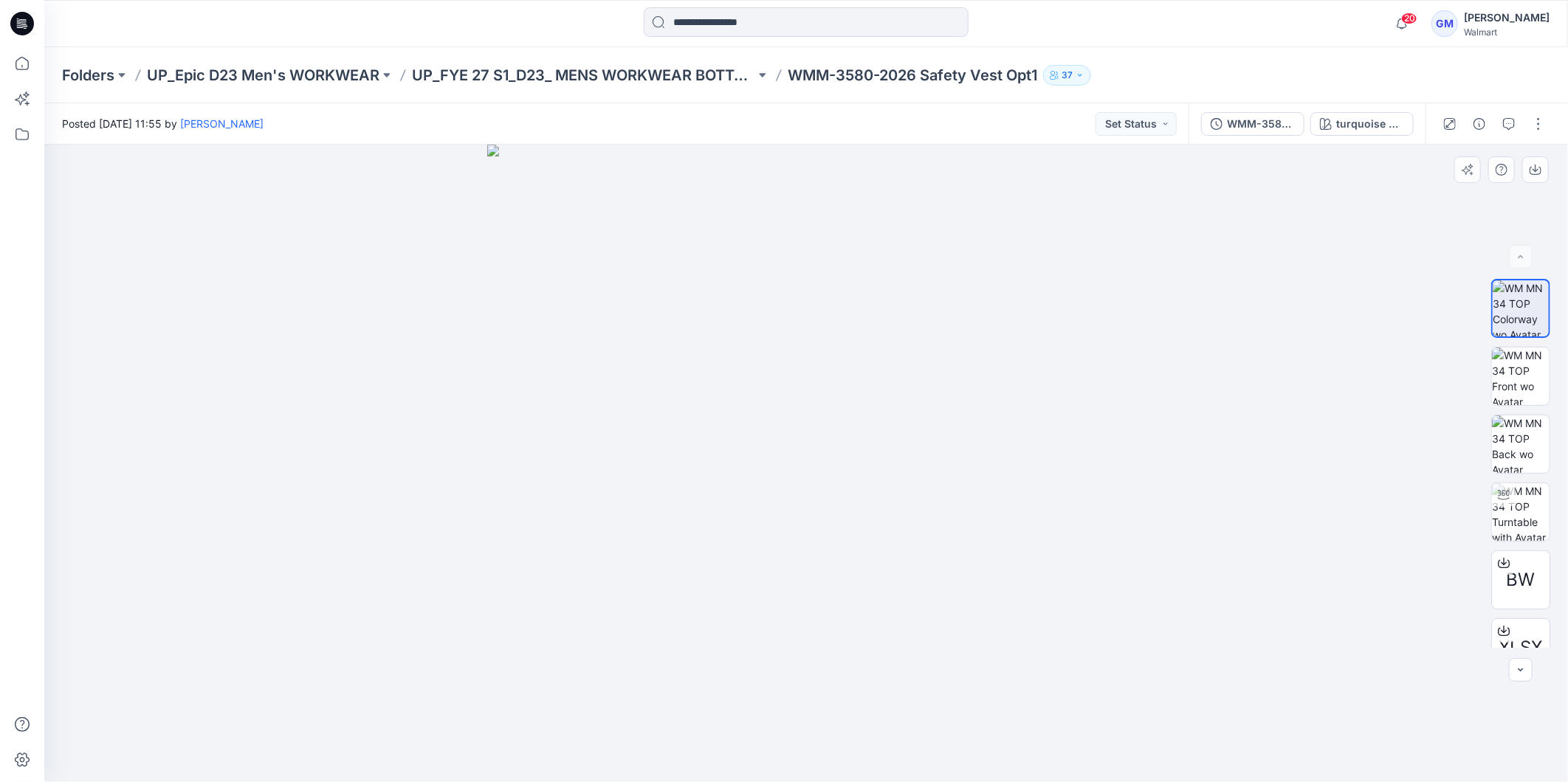
click at [1274, 558] on div at bounding box center [806, 463] width 1523 height 637
click at [17, 22] on icon at bounding box center [22, 23] width 24 height 24
